Goal: Use online tool/utility: Utilize a website feature to perform a specific function

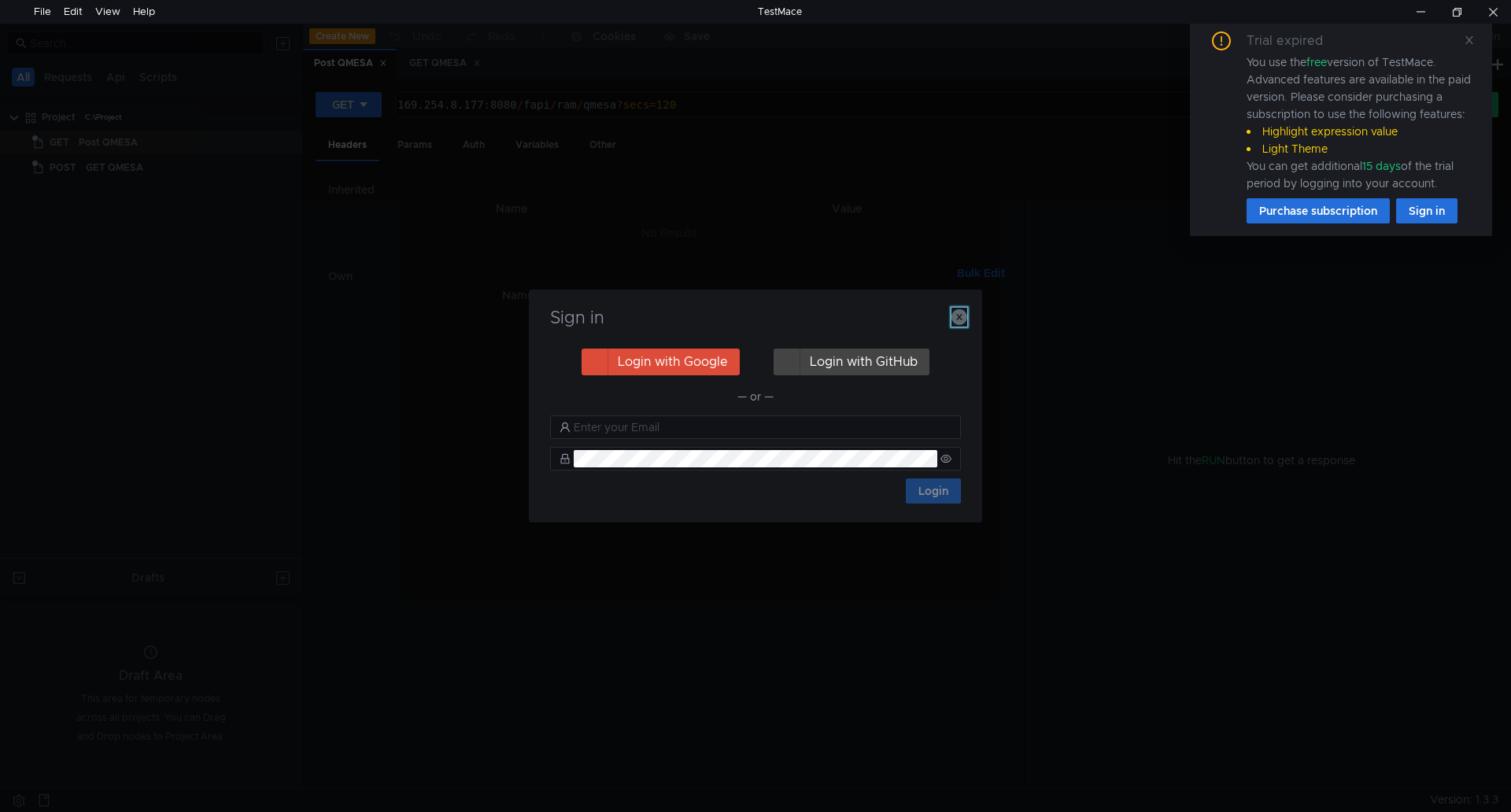
click at [961, 310] on icon "button" at bounding box center [959, 317] width 16 height 16
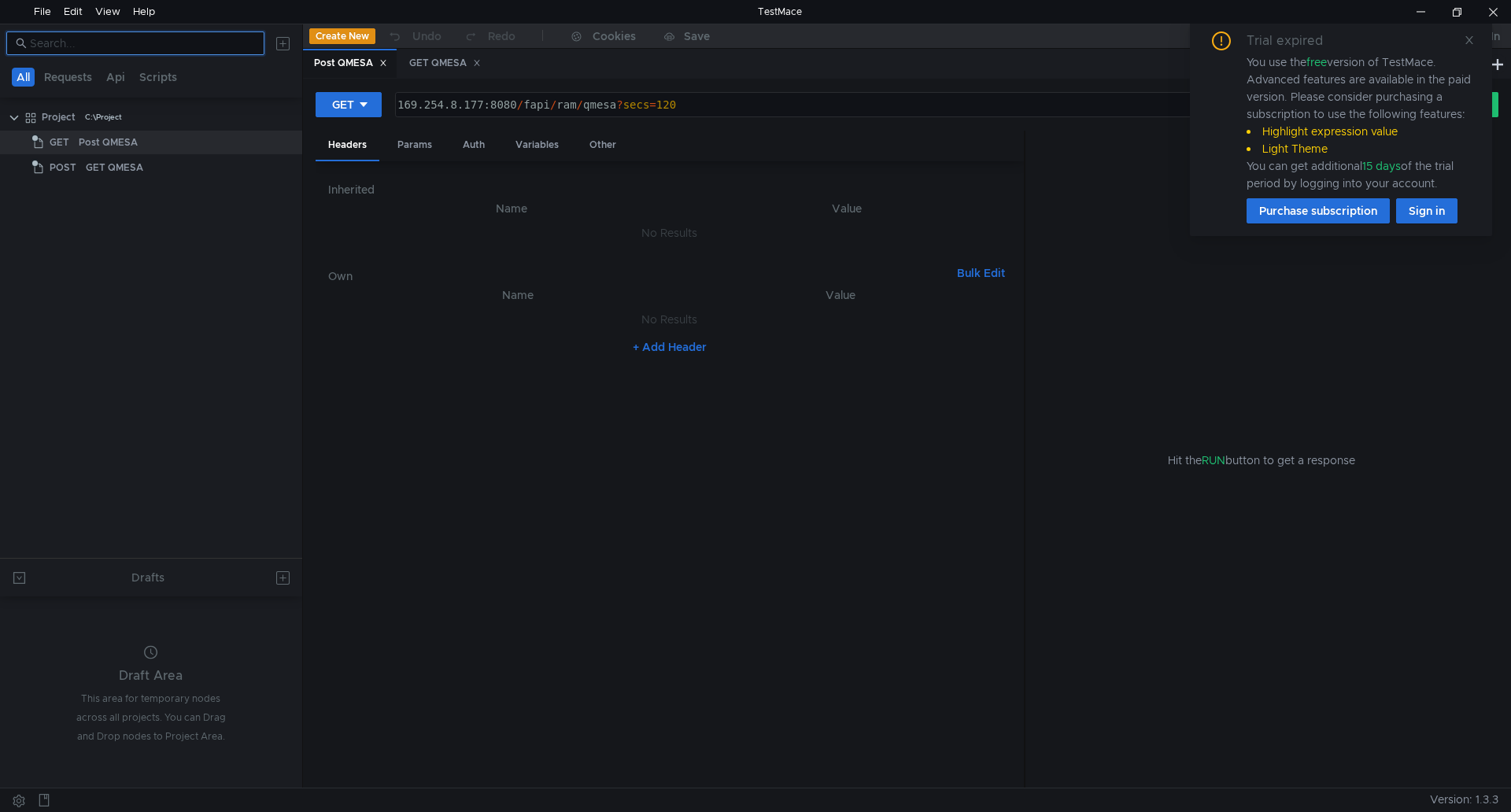
click at [165, 38] on input at bounding box center [143, 43] width 225 height 17
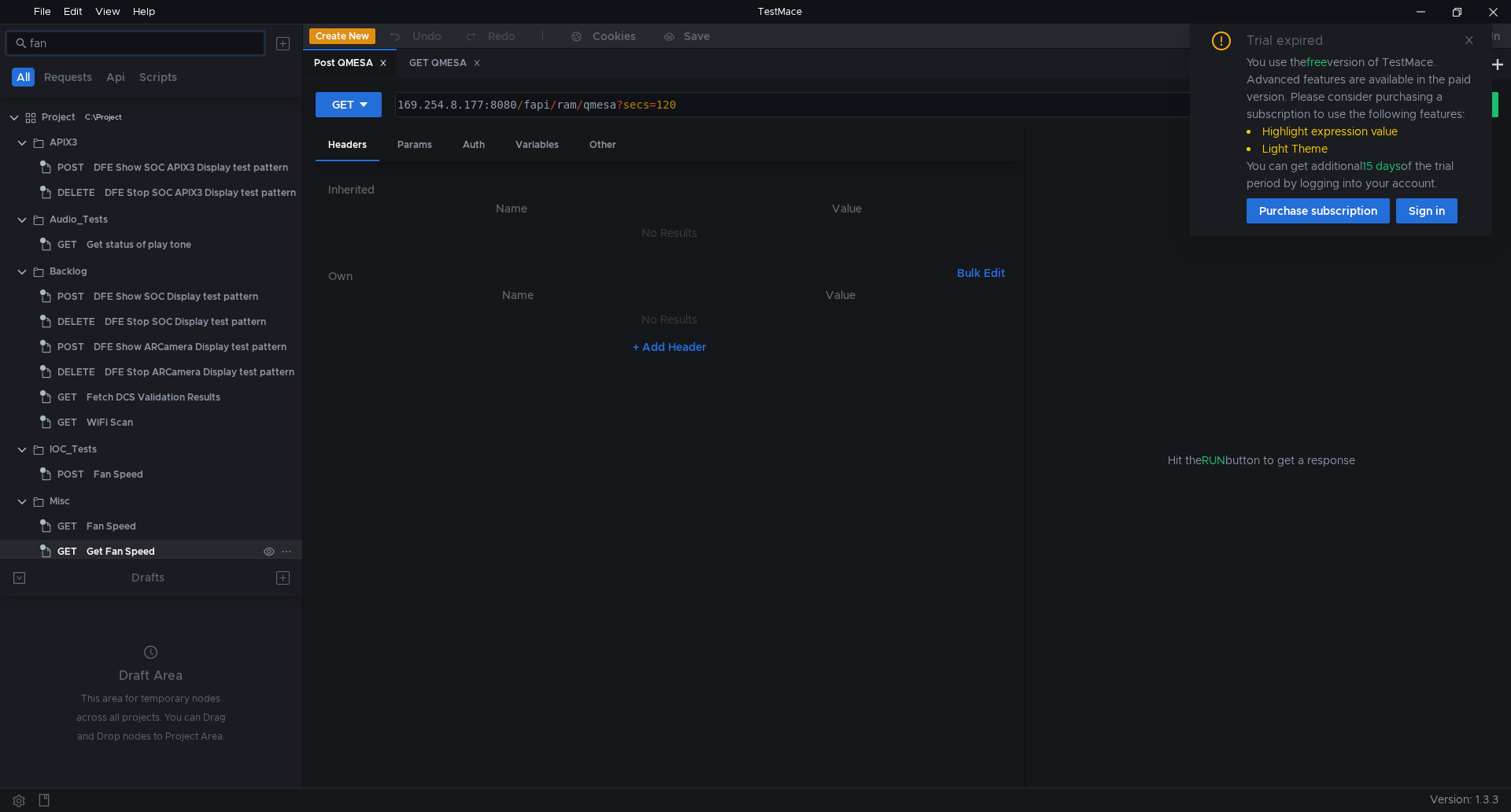
scroll to position [79, 0]
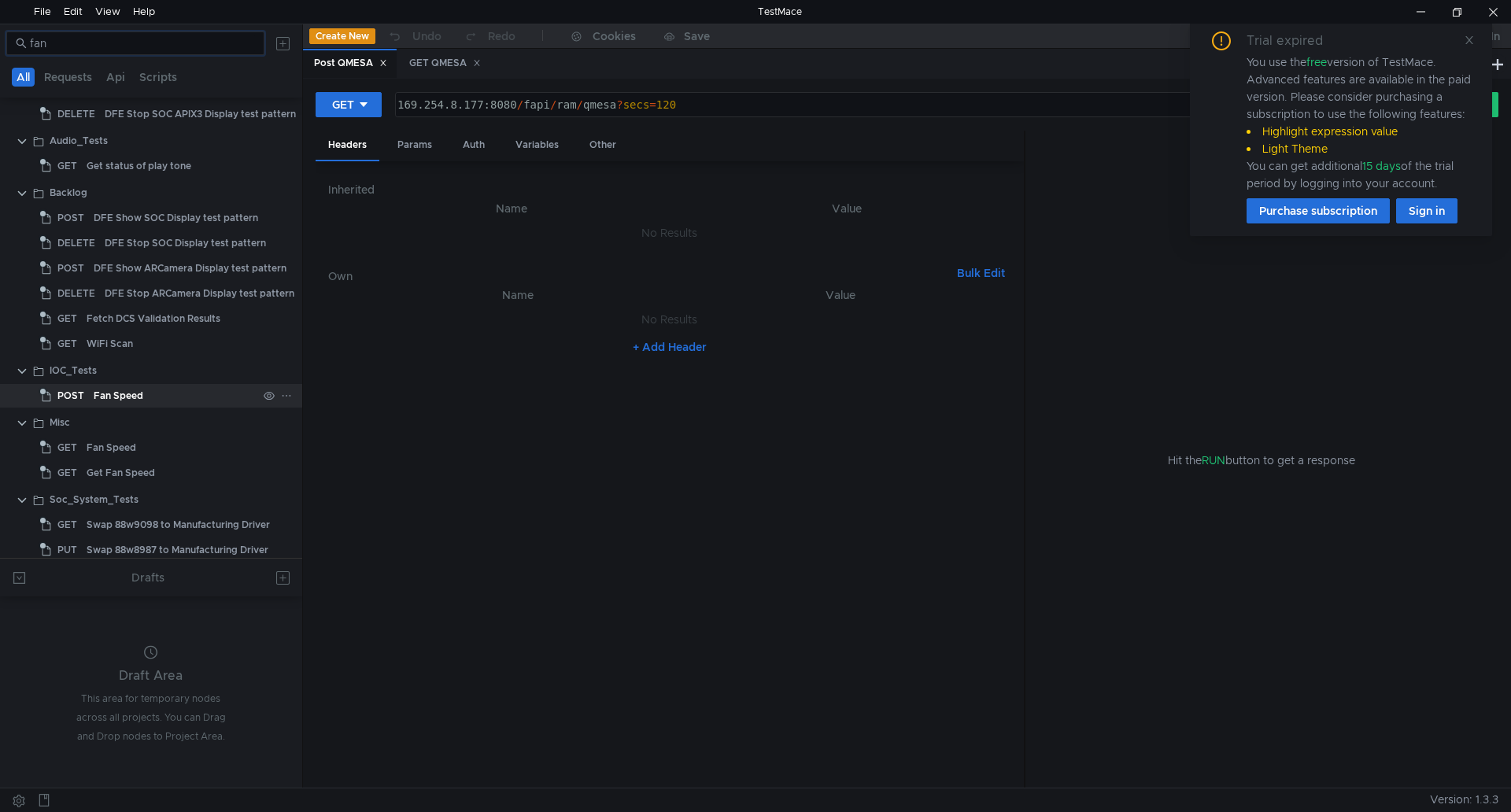
type input "fan"
click at [161, 390] on div "Fan Speed" at bounding box center [175, 395] width 164 height 23
click at [144, 444] on div "Fan Speed" at bounding box center [172, 447] width 171 height 23
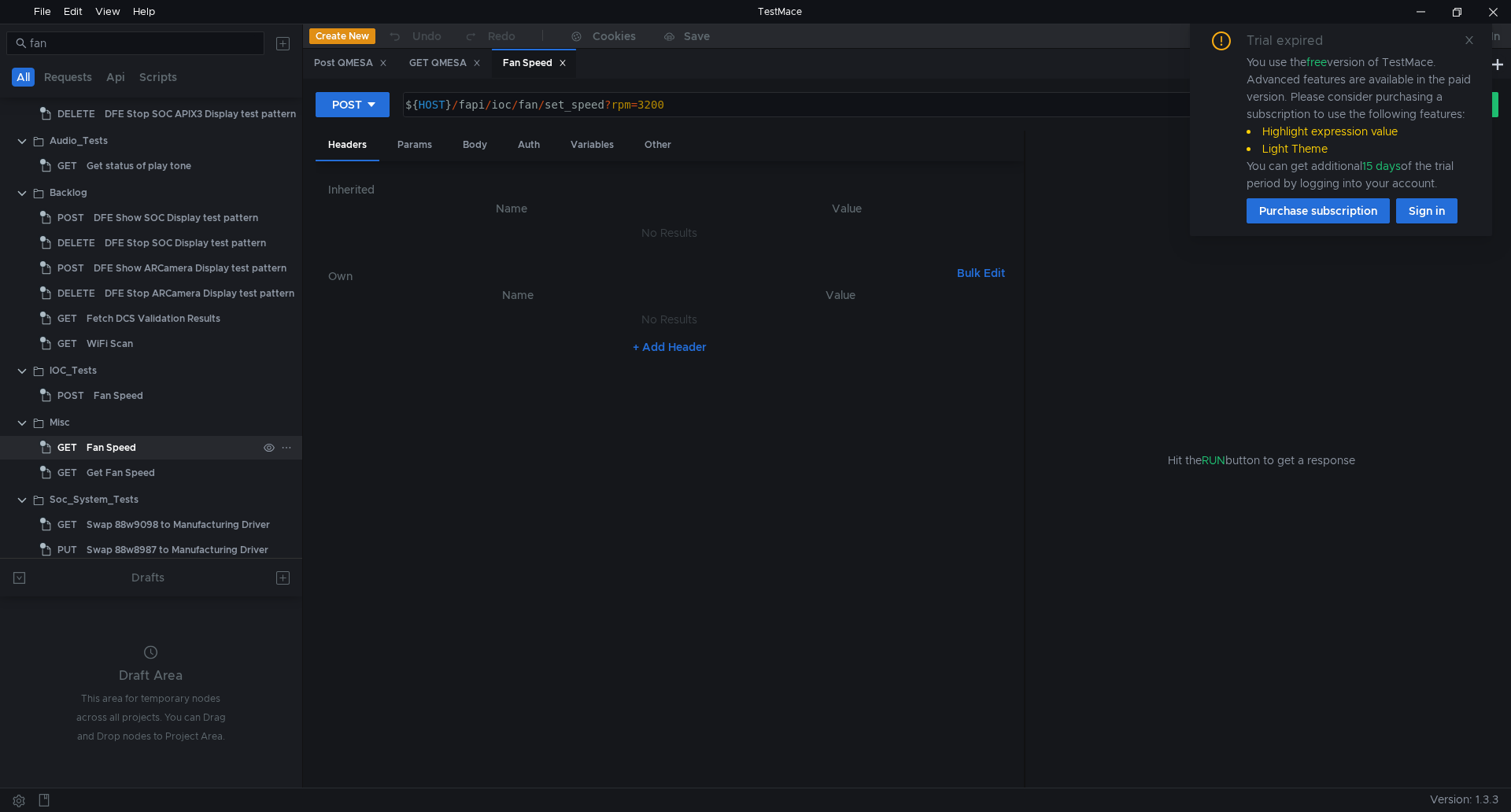
click at [144, 444] on div "Fan Speed" at bounding box center [172, 447] width 171 height 23
click at [527, 56] on div "Fan Speed" at bounding box center [535, 64] width 64 height 17
click at [604, 56] on div "Fan Speed" at bounding box center [621, 64] width 64 height 17
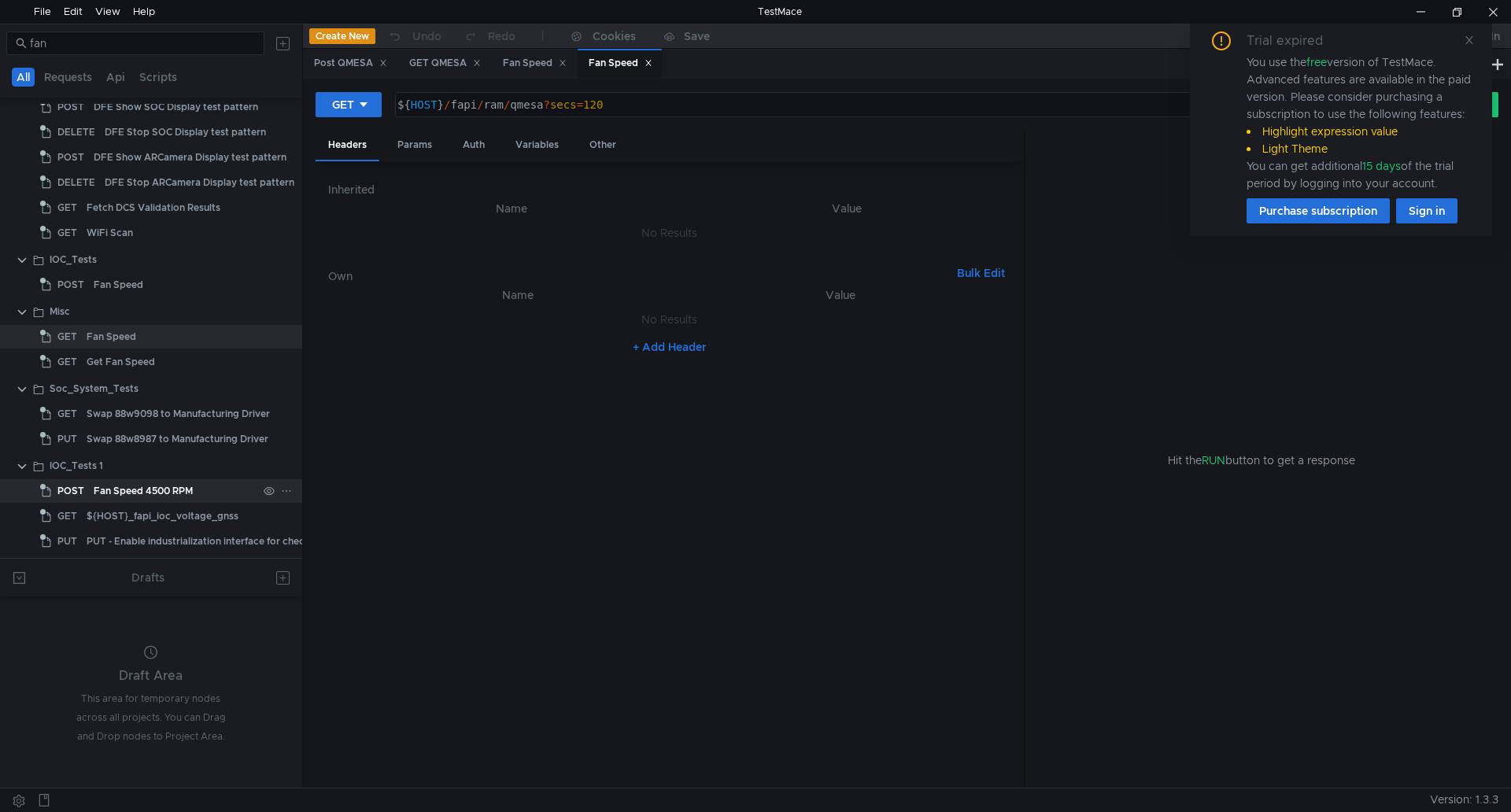
click at [189, 495] on div "Fan Speed 4500 RPM" at bounding box center [144, 490] width 99 height 23
click at [191, 493] on div "Fan Speed 4500 RPM" at bounding box center [144, 490] width 99 height 23
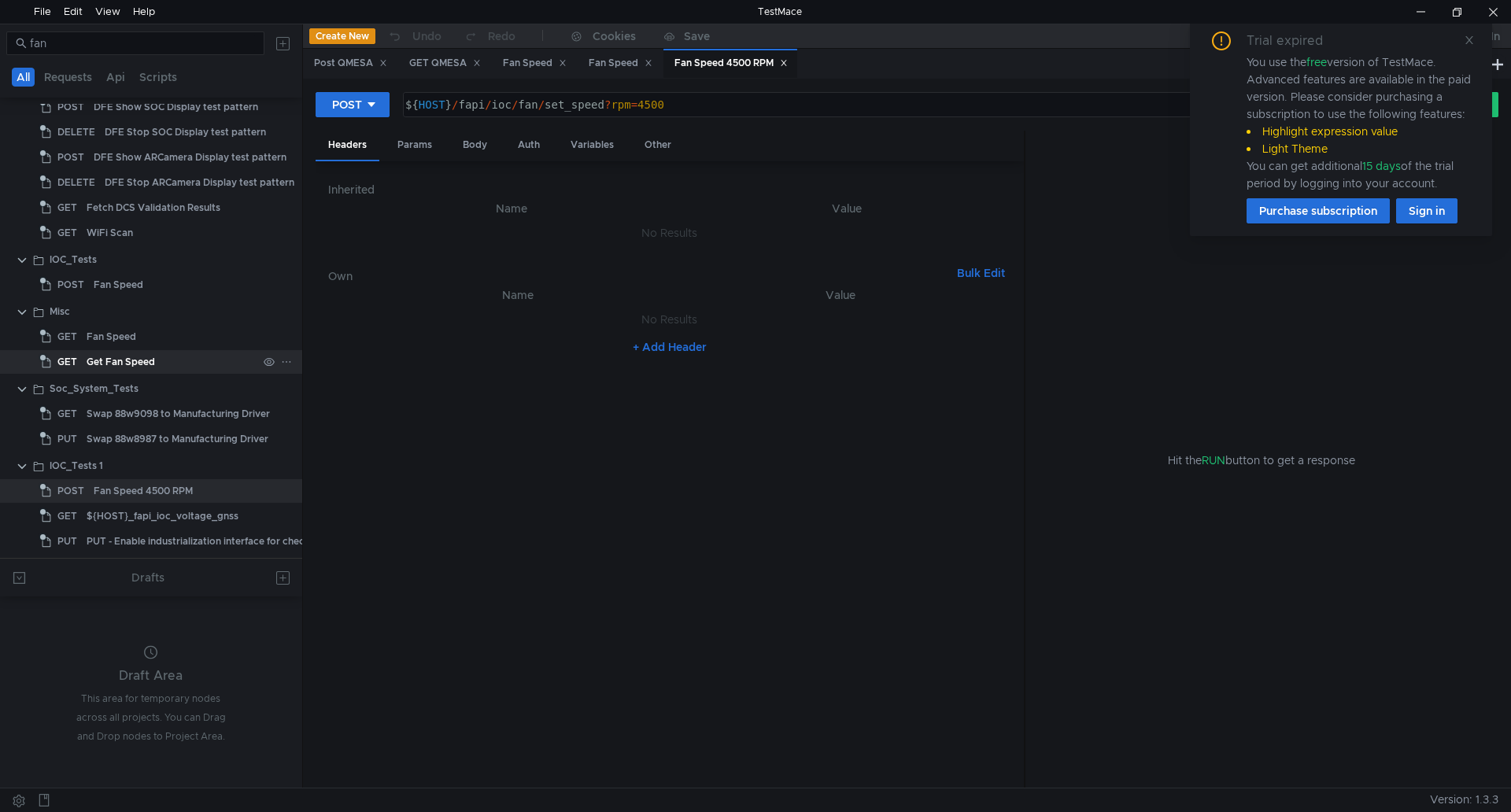
click at [175, 360] on div "Get Fan Speed" at bounding box center [172, 361] width 171 height 23
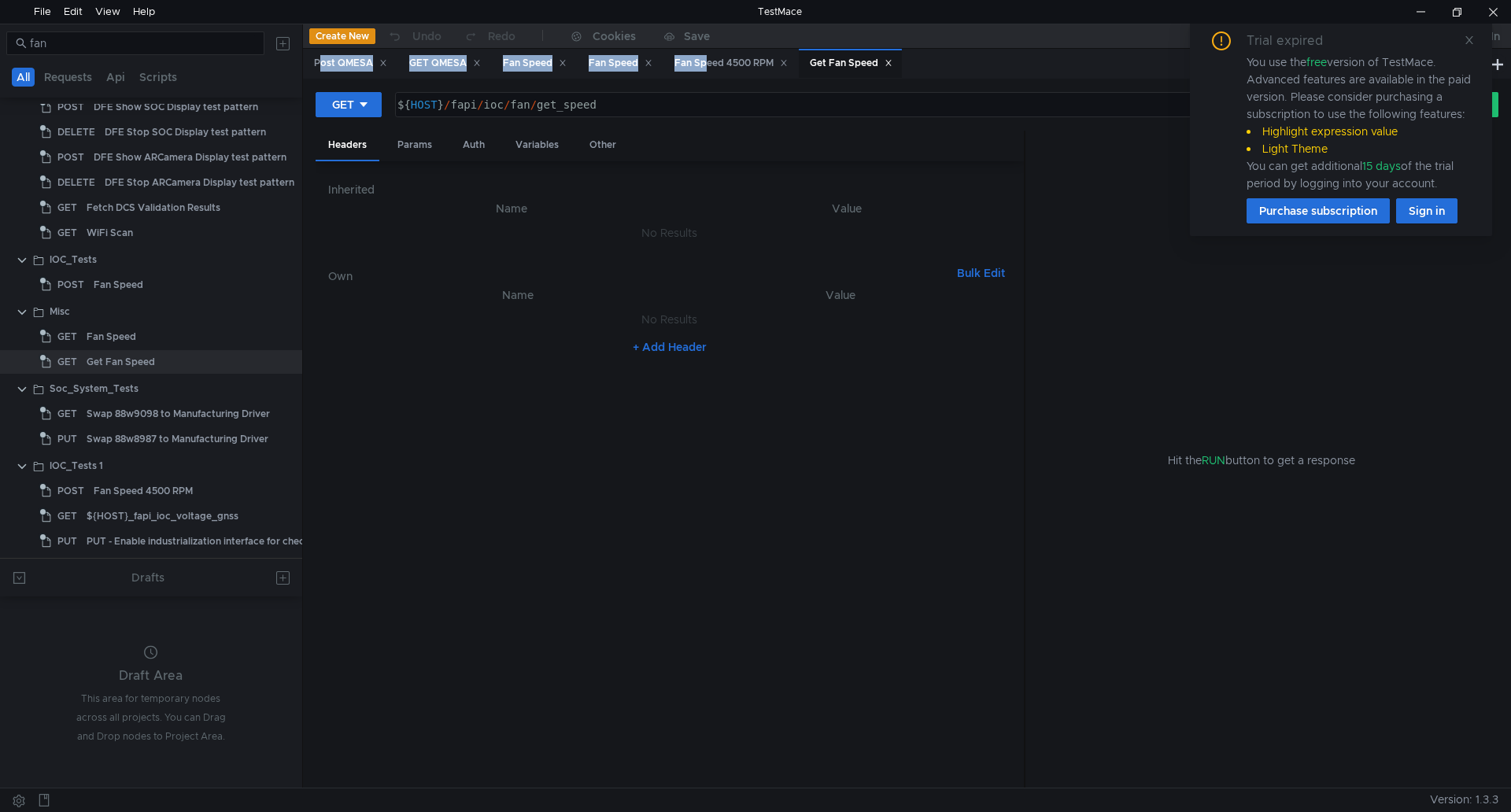
click at [711, 49] on app-content "Create New Undo Redo Cookies Save No Environment Log In Post QMESA GET QMESA Fa…" at bounding box center [907, 406] width 1208 height 763
click at [714, 62] on div "Fan Speed 4500 RPM" at bounding box center [731, 64] width 113 height 17
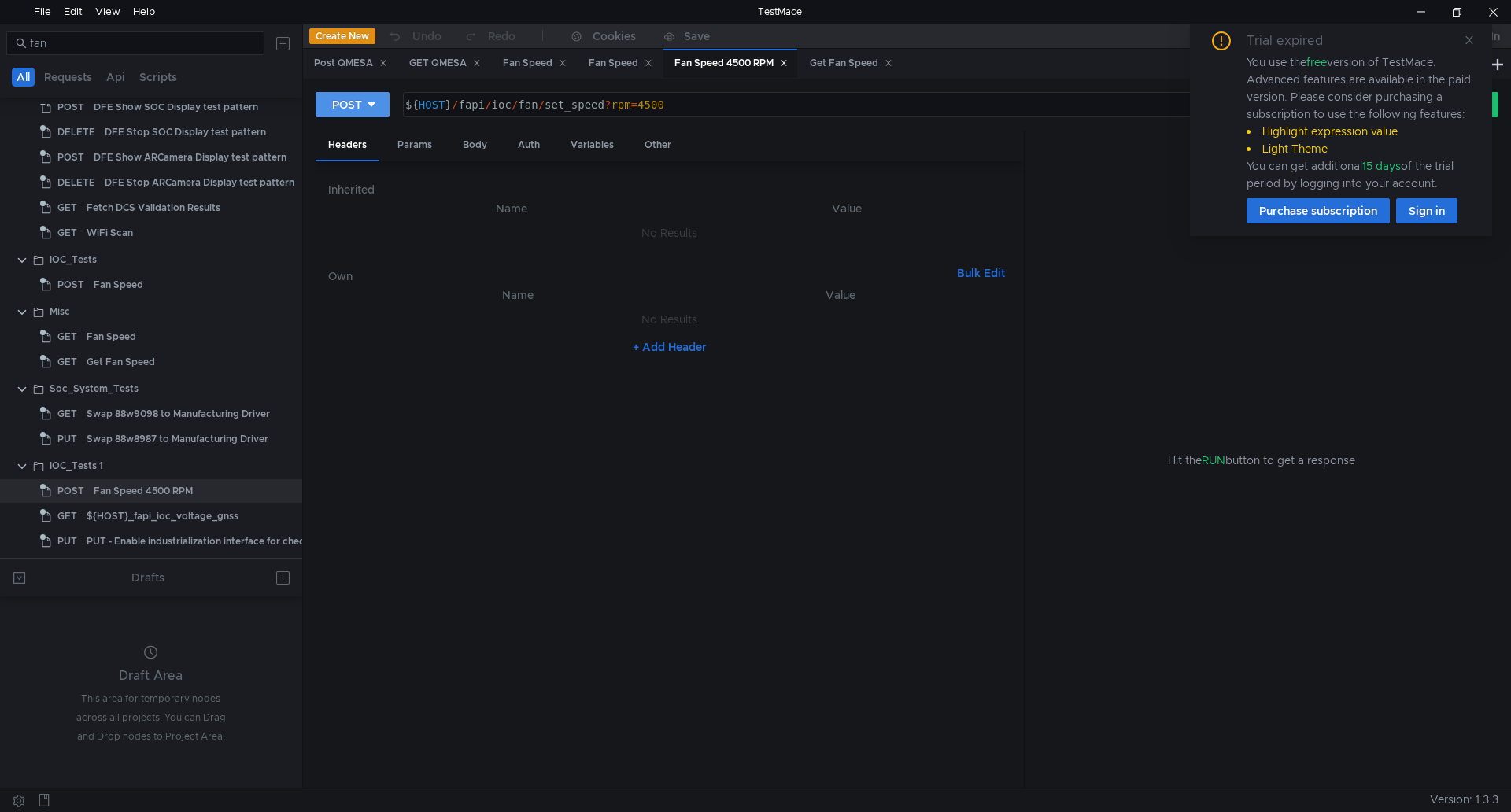
click at [358, 108] on div "POST" at bounding box center [347, 104] width 30 height 17
click at [1466, 40] on div at bounding box center [755, 406] width 1511 height 812
click at [1469, 43] on icon at bounding box center [1470, 40] width 11 height 11
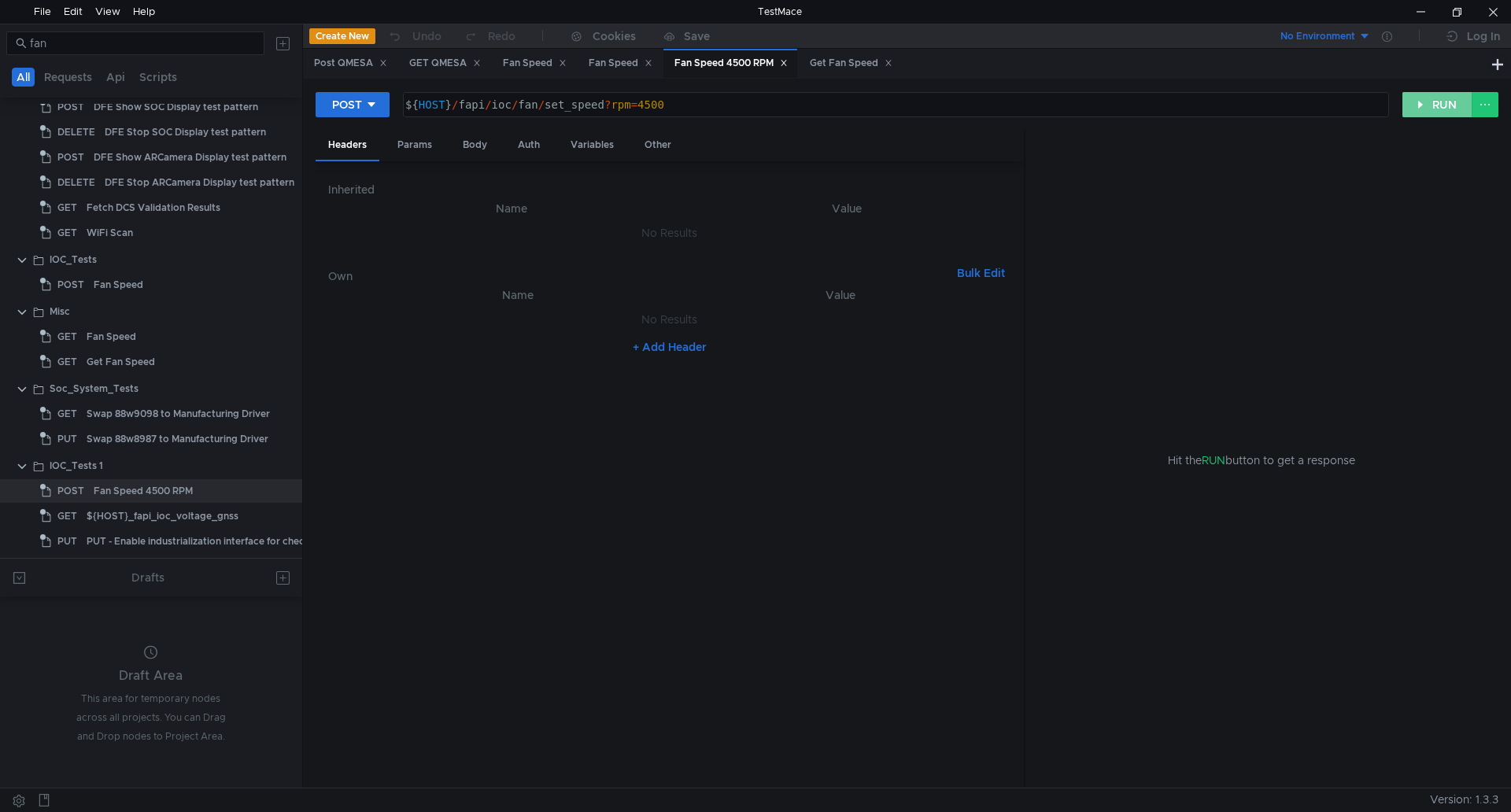
click at [1456, 98] on button "RUN" at bounding box center [1437, 104] width 70 height 25
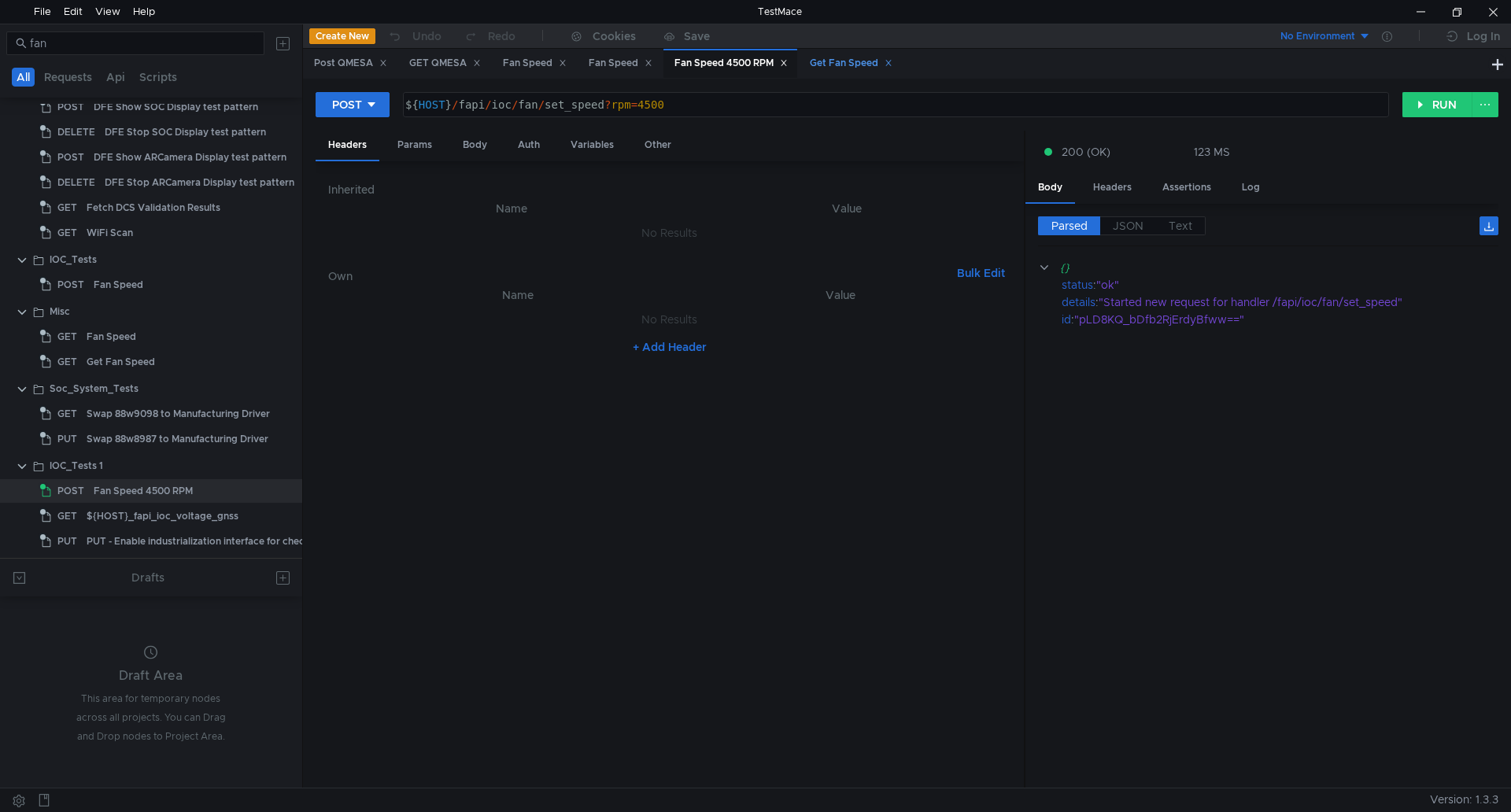
click at [873, 64] on div "Get Fan Speed" at bounding box center [851, 64] width 83 height 17
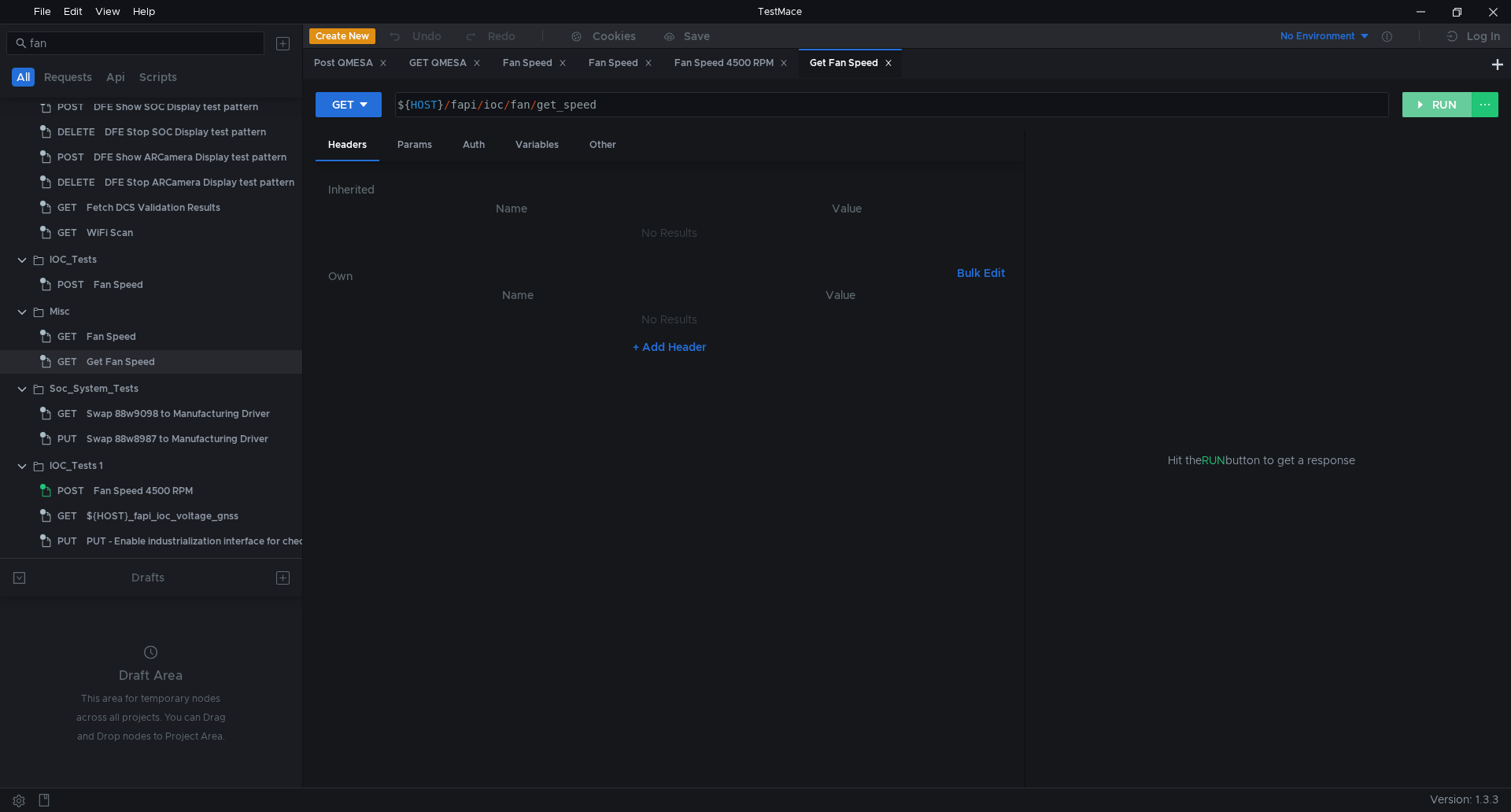
click at [1424, 100] on button "RUN" at bounding box center [1437, 104] width 70 height 25
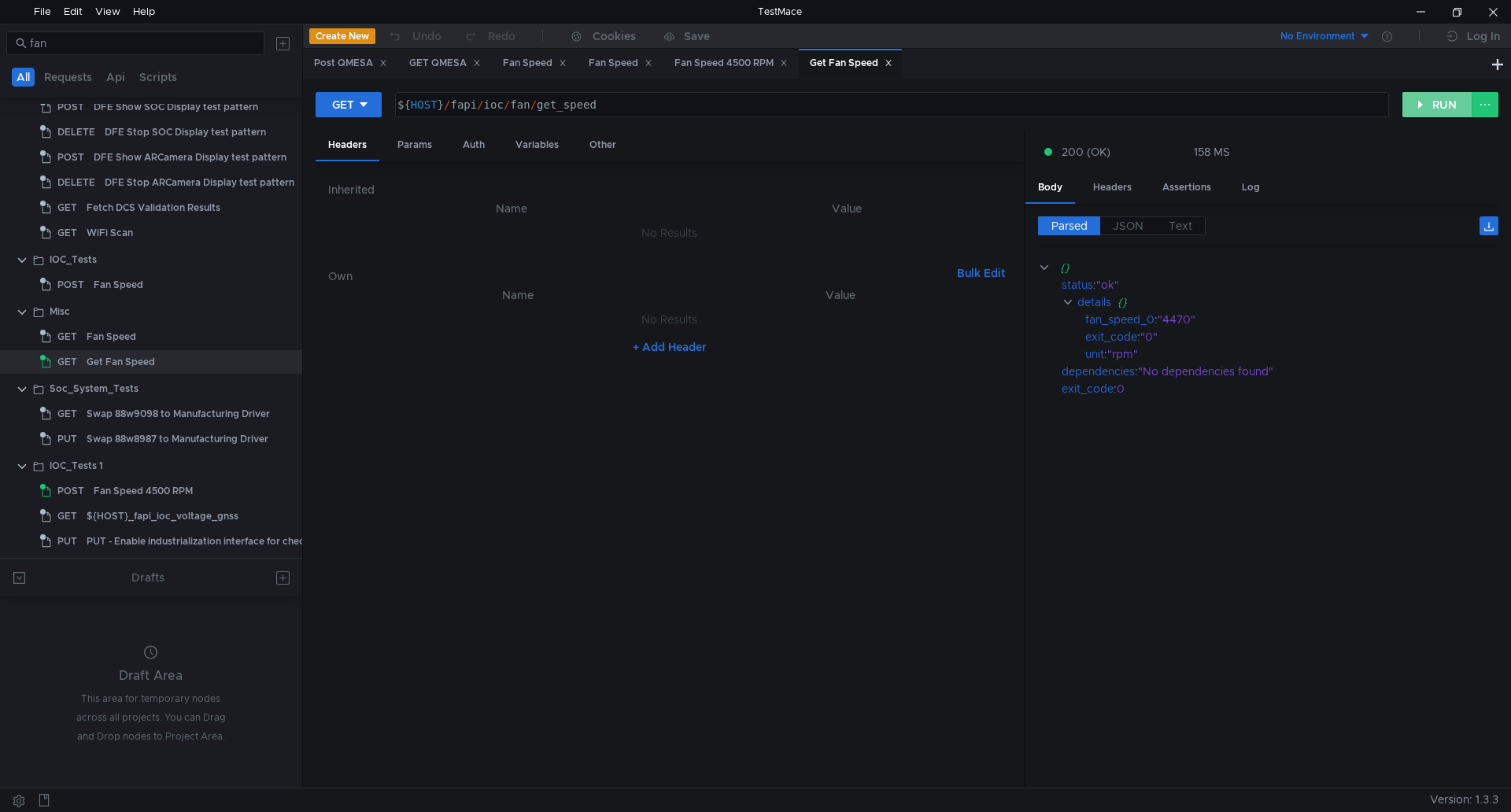
click at [1419, 100] on button "RUN" at bounding box center [1437, 104] width 70 height 25
click at [700, 61] on div "Fan Speed 4500 RPM" at bounding box center [731, 64] width 113 height 17
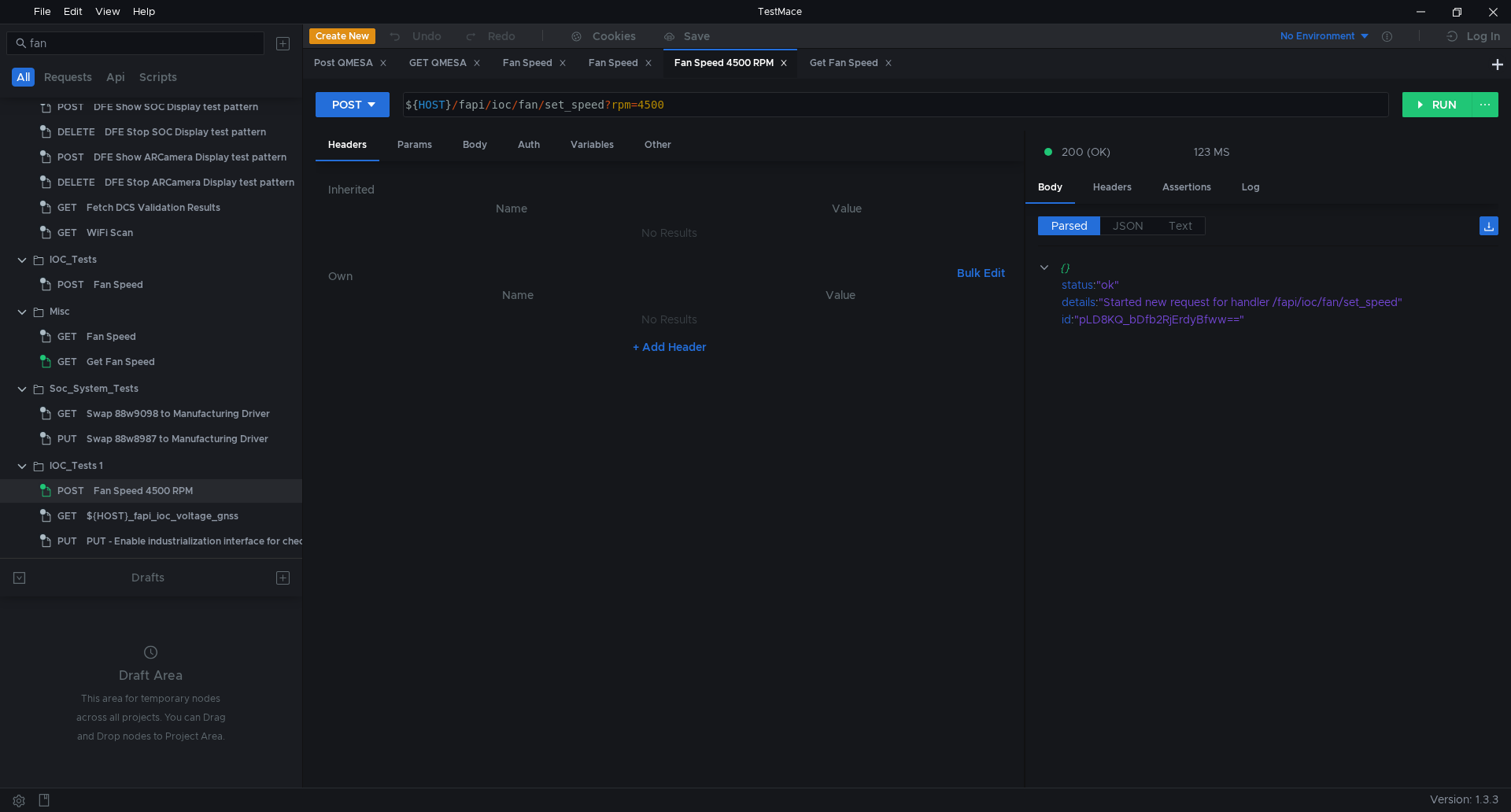
click at [700, 61] on div "Fan Speed 4500 RPM" at bounding box center [731, 64] width 113 height 17
type textarea "${HOST}/fapi/ioc/fan/set_speed?rpm=4500"
drag, startPoint x: 657, startPoint y: 108, endPoint x: 400, endPoint y: 120, distance: 257.3
click at [400, 120] on div "POST ${HOST}/fapi/ioc/fan/set_speed?rpm=4500 ${ HOST } / fapi / ioc / fan / set…" at bounding box center [906, 111] width 1183 height 39
click at [679, 105] on div "${ HOST } / fapi / ioc / fan / set_speed ? rpm = 4500" at bounding box center [896, 104] width 985 height 23
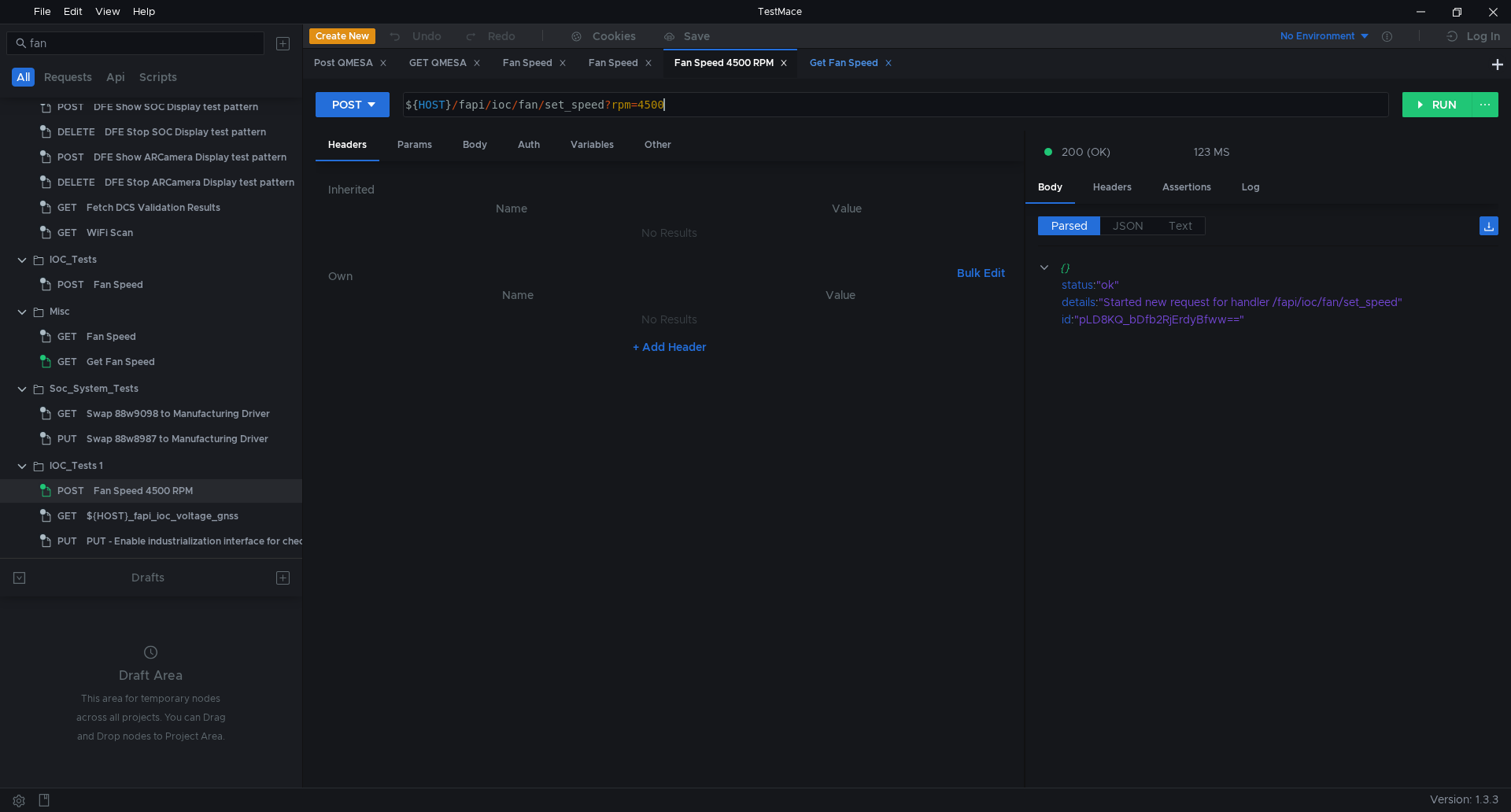
click at [848, 64] on div "Get Fan Speed" at bounding box center [851, 64] width 83 height 17
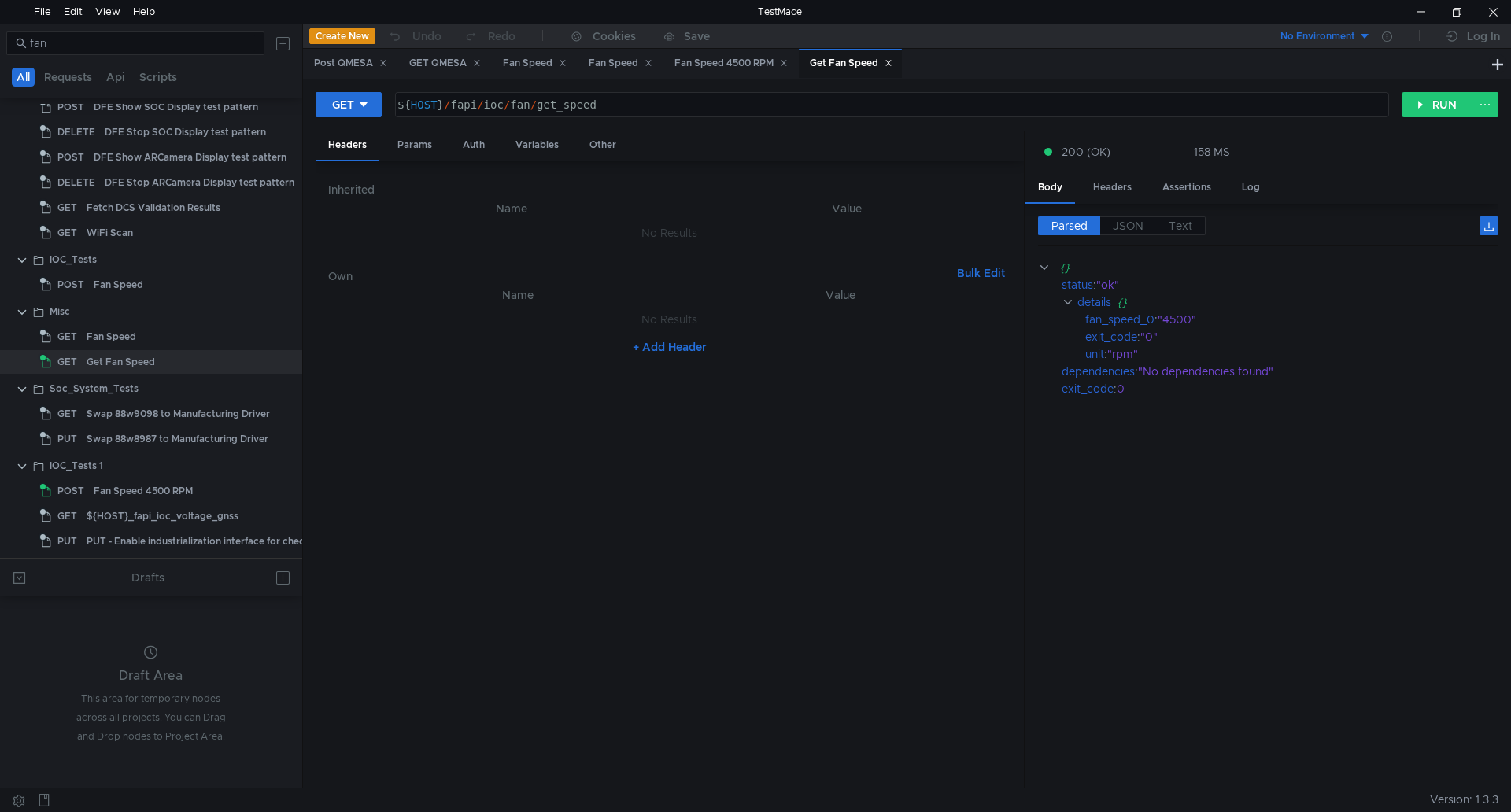
type textarea "${HOST}/fapi/ioc/fan/get_speed"
drag, startPoint x: 679, startPoint y: 104, endPoint x: 399, endPoint y: 114, distance: 280.2
click at [399, 114] on div "${ HOST } / fapi / ioc / fan / get_speed" at bounding box center [890, 117] width 992 height 38
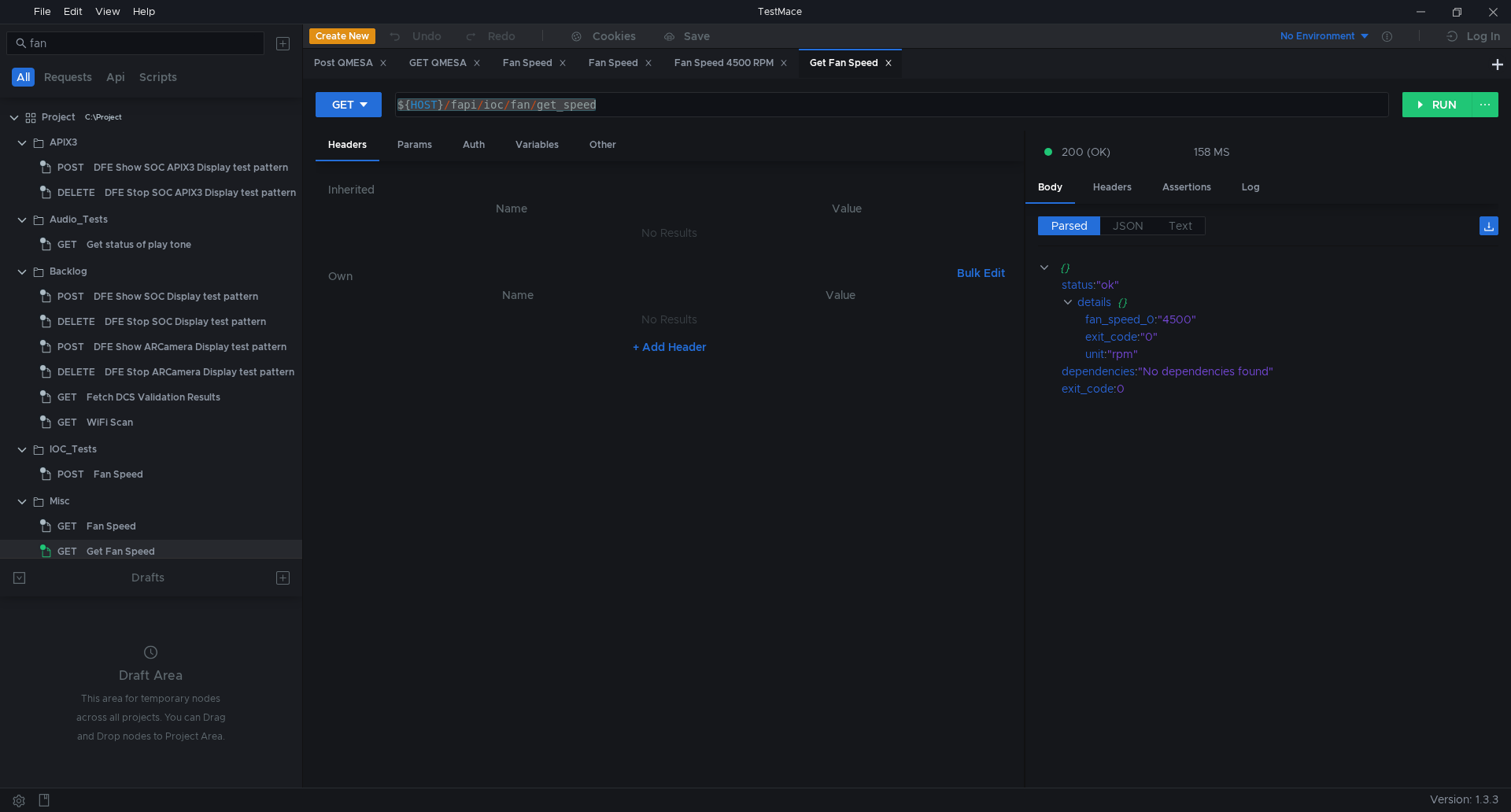
scroll to position [189, 0]
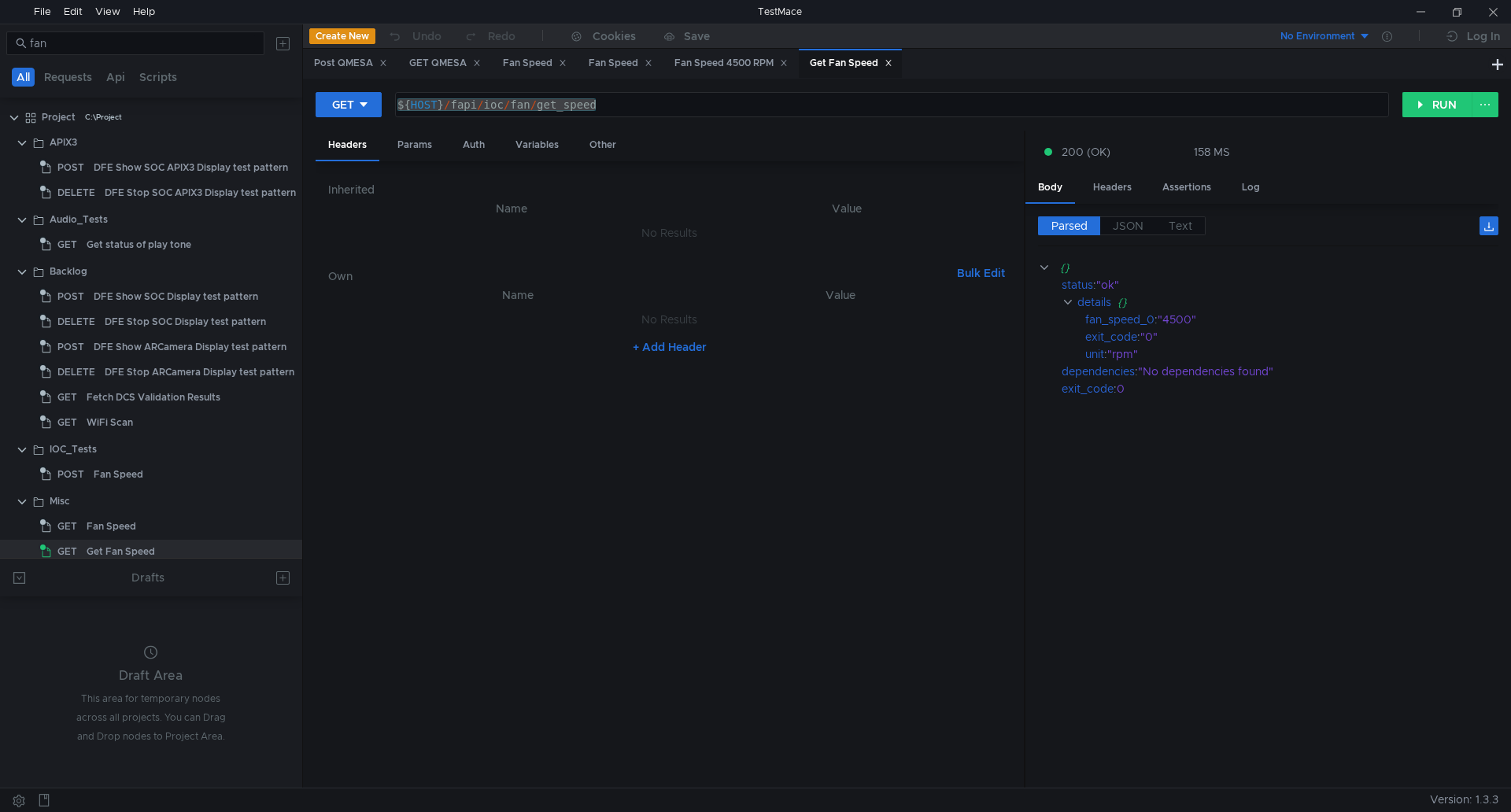
scroll to position [189, 0]
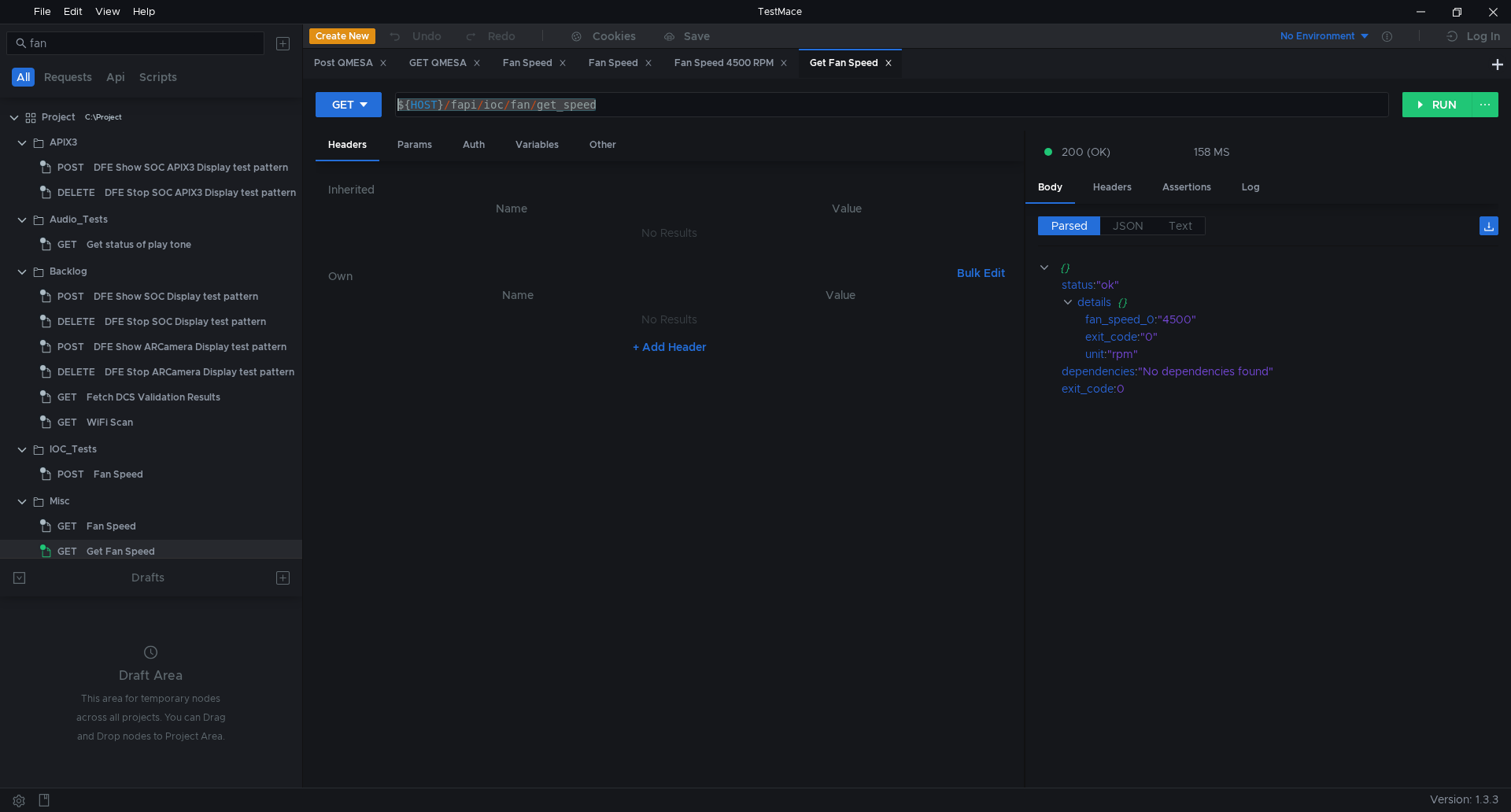
scroll to position [189, 0]
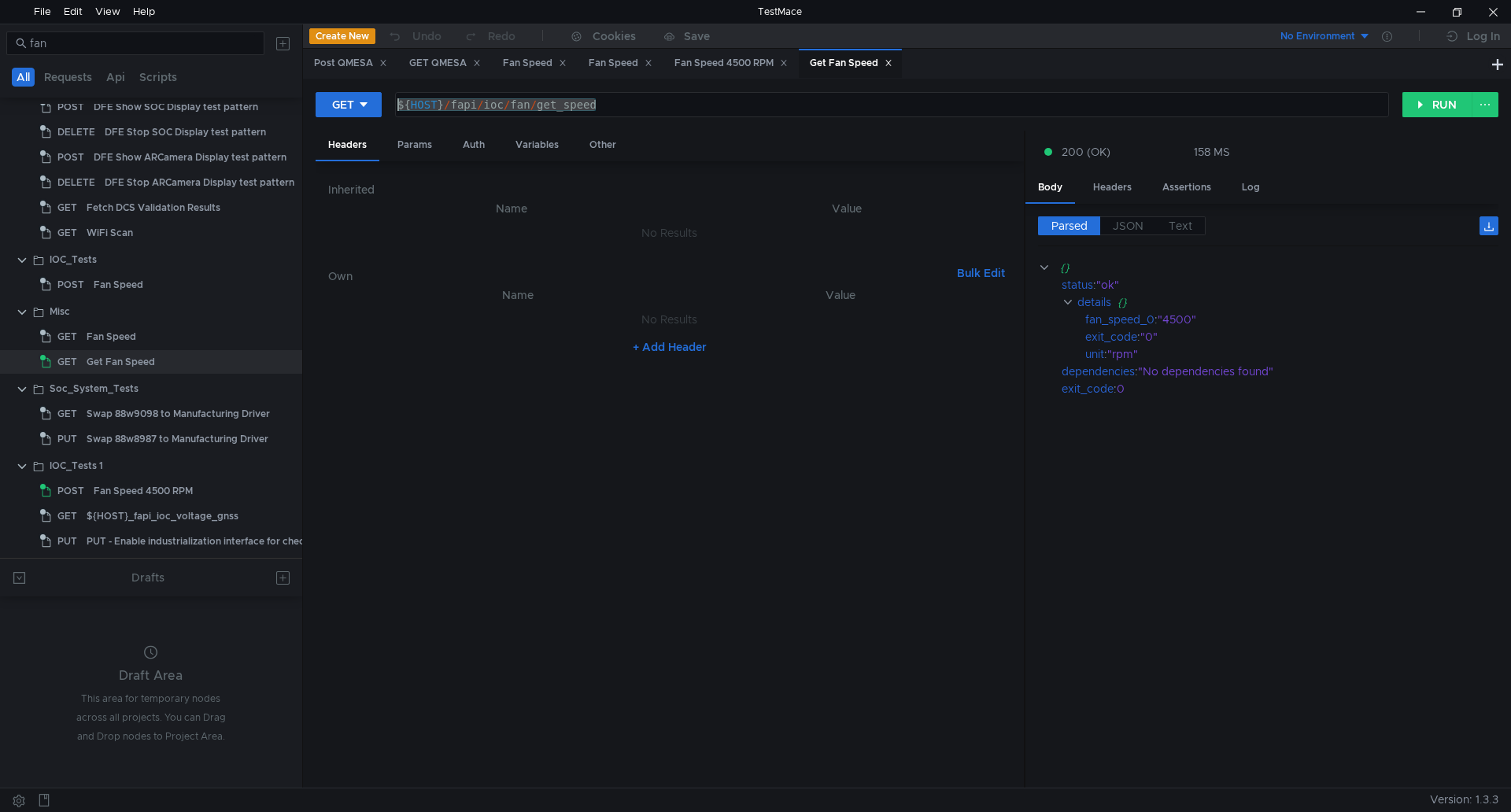
scroll to position [189, 0]
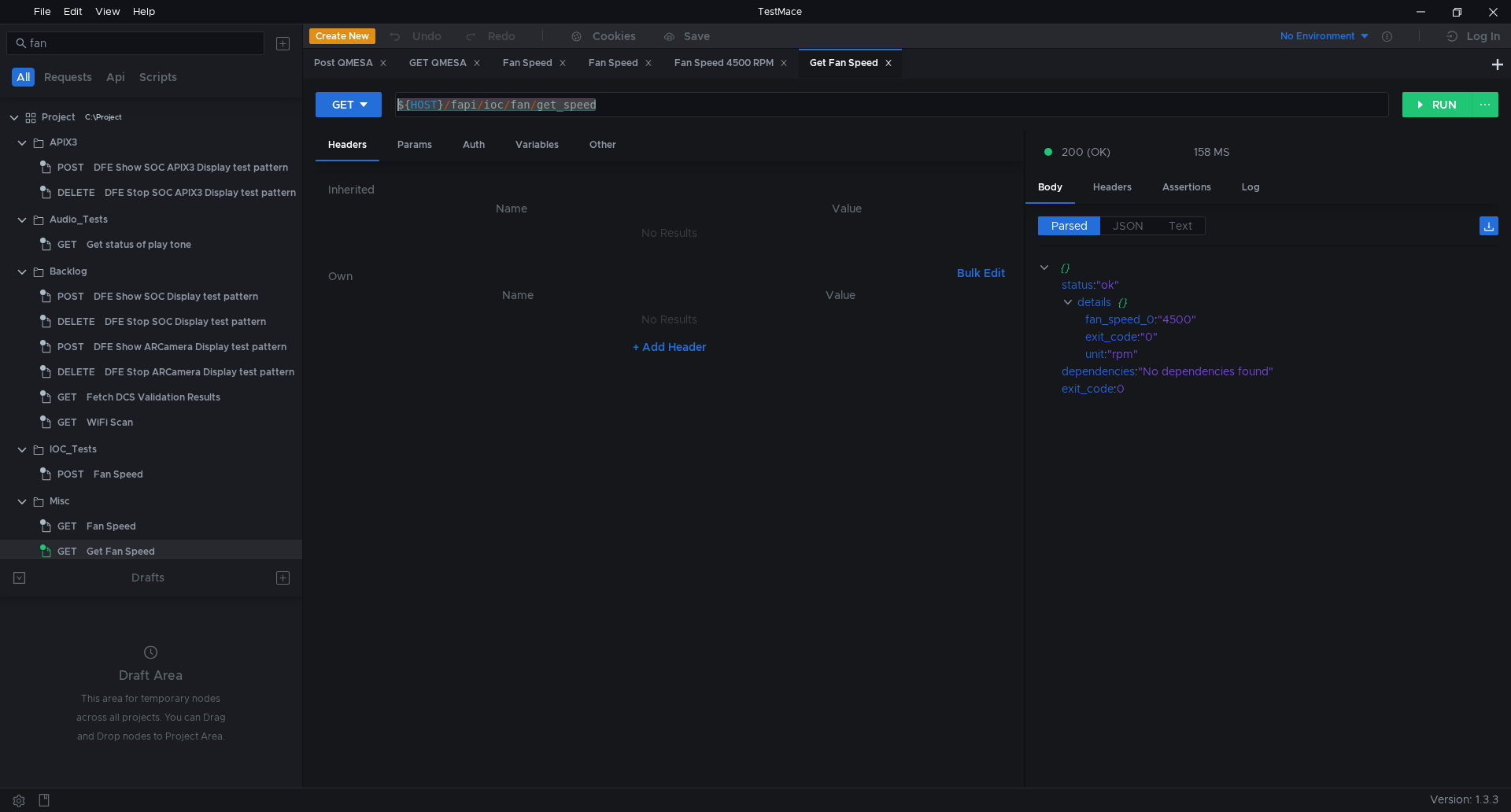
scroll to position [189, 0]
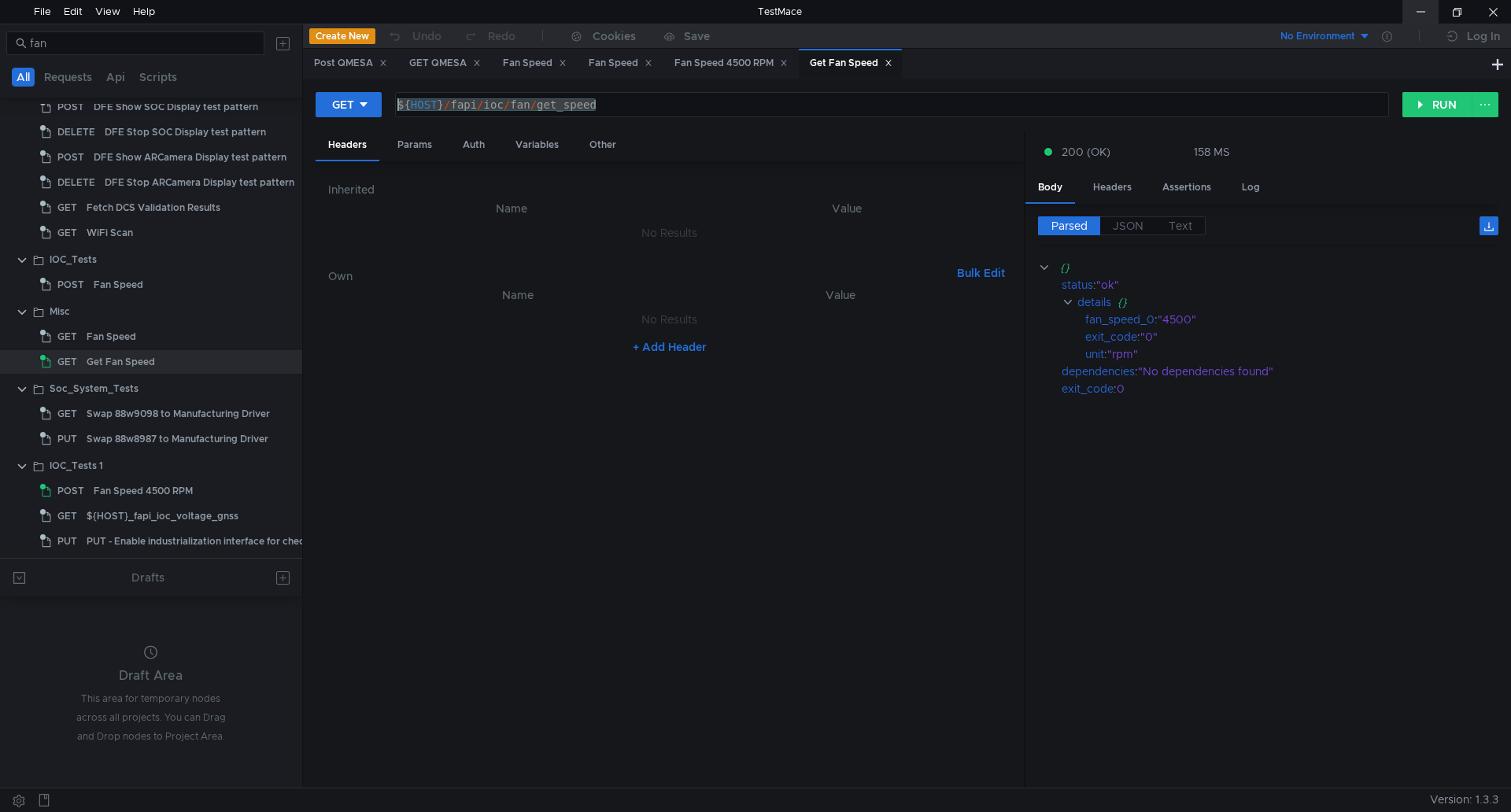
click at [1413, 17] on div at bounding box center [1420, 11] width 37 height 23
